Goal: Use online tool/utility: Utilize a website feature to perform a specific function

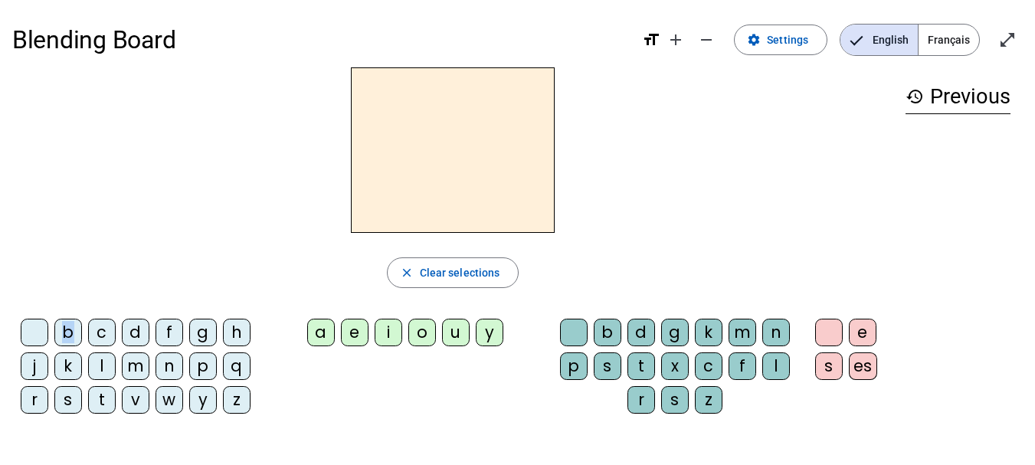
drag, startPoint x: 74, startPoint y: 326, endPoint x: 421, endPoint y: 133, distance: 396.6
click at [421, 133] on div "close Clear selections b c d f g h j k l m n p q r s t v w y z a e i o u y b d …" at bounding box center [452, 246] width 881 height 359
click at [61, 333] on div "b" at bounding box center [68, 333] width 28 height 28
click at [323, 325] on div "a" at bounding box center [321, 333] width 28 height 28
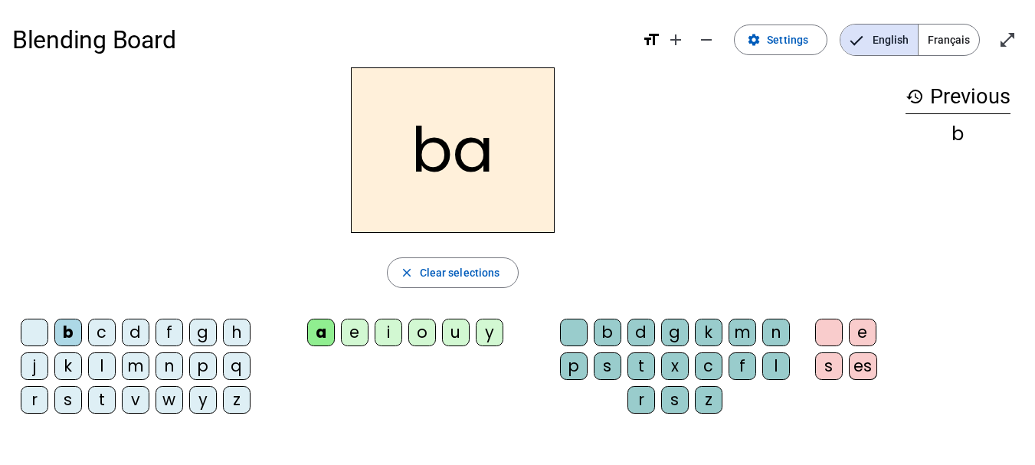
click at [323, 325] on div "a" at bounding box center [321, 333] width 28 height 28
click at [395, 332] on div "i" at bounding box center [389, 333] width 28 height 28
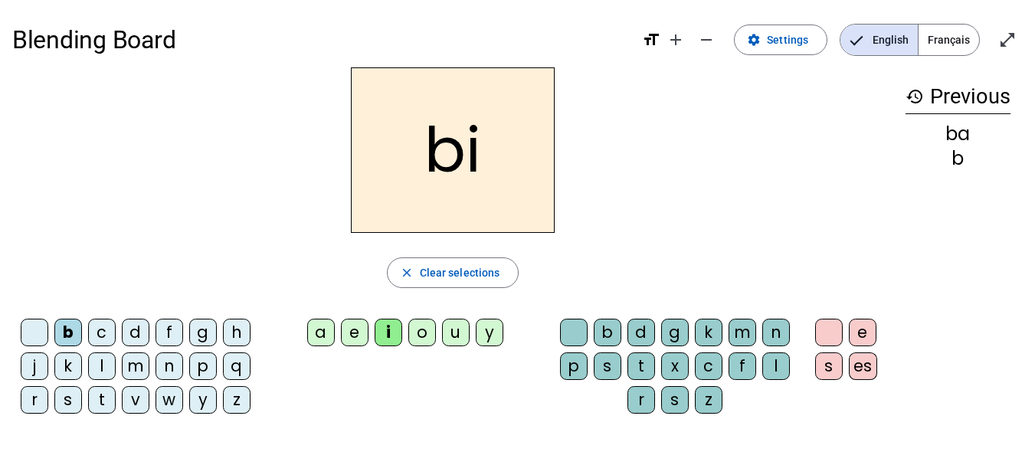
click at [395, 332] on div "i" at bounding box center [389, 333] width 28 height 28
click at [431, 330] on div "o" at bounding box center [422, 333] width 28 height 28
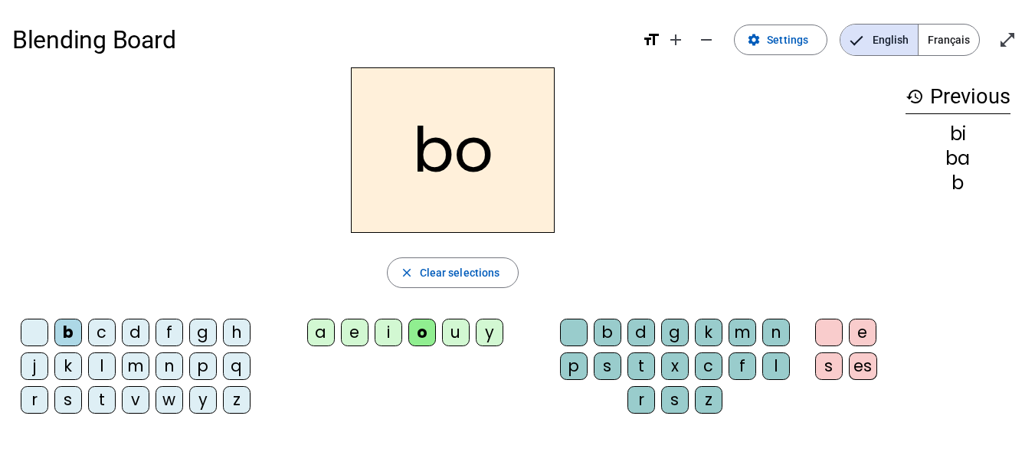
click at [462, 331] on div "u" at bounding box center [456, 333] width 28 height 28
click at [492, 332] on div "y" at bounding box center [490, 333] width 28 height 28
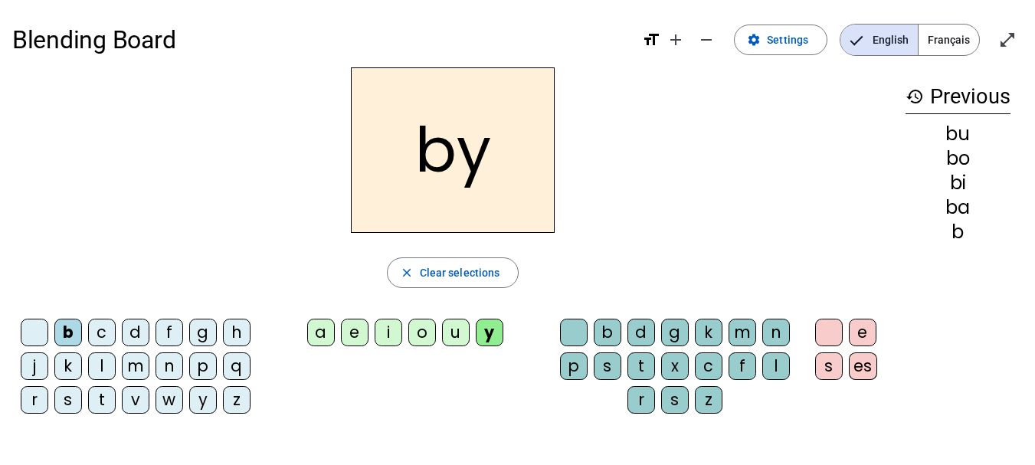
click at [41, 362] on div "j" at bounding box center [35, 367] width 28 height 28
